Goal: Browse casually

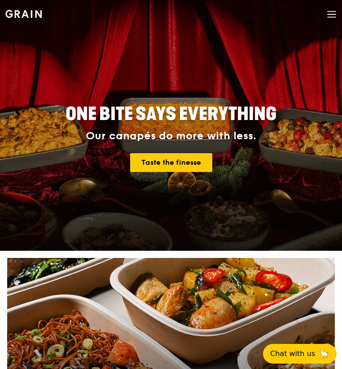
click at [326, 9] on icon at bounding box center [331, 14] width 10 height 10
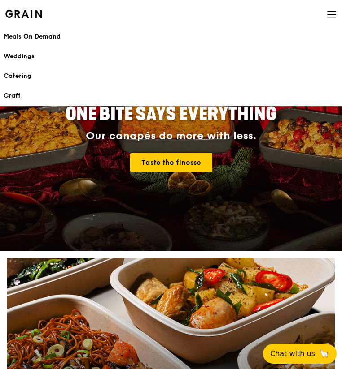
drag, startPoint x: 334, startPoint y: 9, endPoint x: 321, endPoint y: 3, distance: 14.2
click at [332, 9] on span at bounding box center [331, 15] width 10 height 30
